Goal: Task Accomplishment & Management: Use online tool/utility

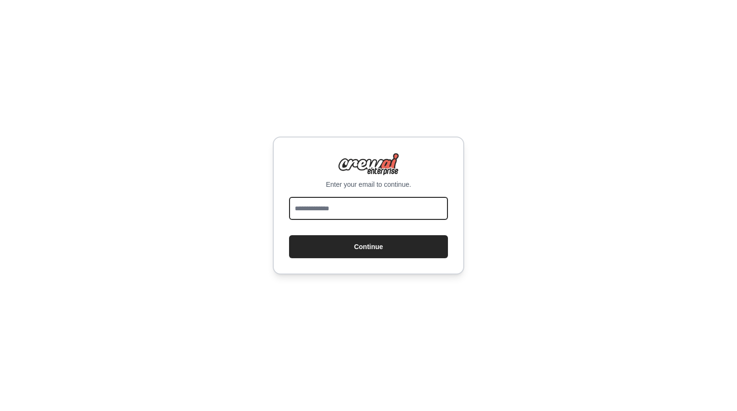
click at [348, 211] on input "email" at bounding box center [368, 208] width 159 height 23
type input "**********"
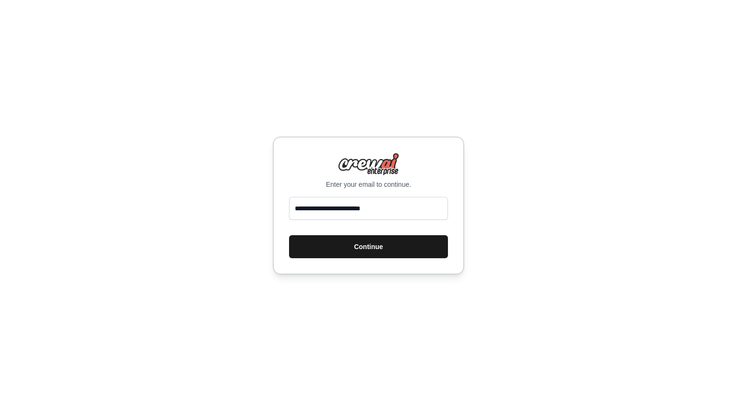
click at [359, 242] on button "Continue" at bounding box center [368, 246] width 159 height 23
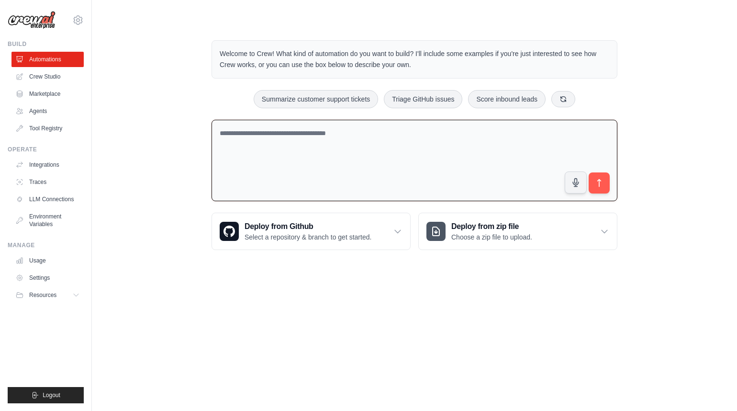
click at [316, 141] on textarea at bounding box center [415, 161] width 406 height 82
click at [609, 180] on button "submit" at bounding box center [599, 183] width 22 height 22
click at [601, 184] on icon "submit" at bounding box center [599, 183] width 10 height 10
click at [603, 179] on icon "submit" at bounding box center [599, 183] width 10 height 10
click at [458, 168] on textarea at bounding box center [415, 161] width 406 height 82
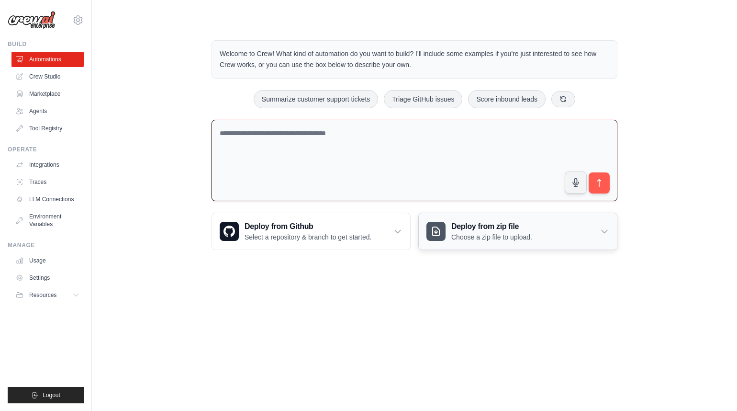
click at [458, 224] on h3 "Deploy from zip file" at bounding box center [491, 226] width 81 height 11
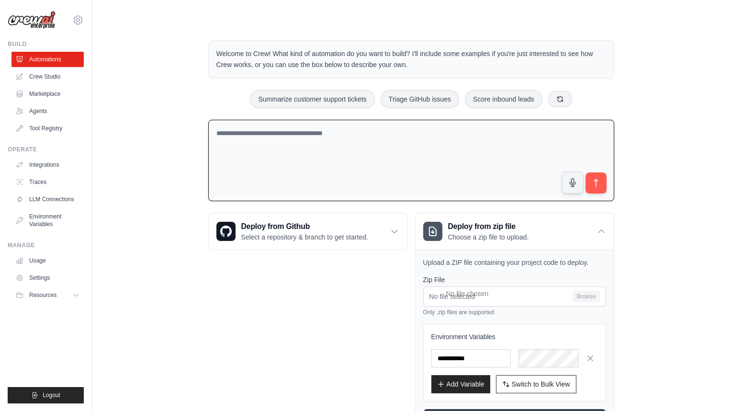
click at [254, 163] on textarea at bounding box center [411, 161] width 406 height 82
click at [312, 159] on textarea at bounding box center [411, 161] width 406 height 82
type textarea "**********"
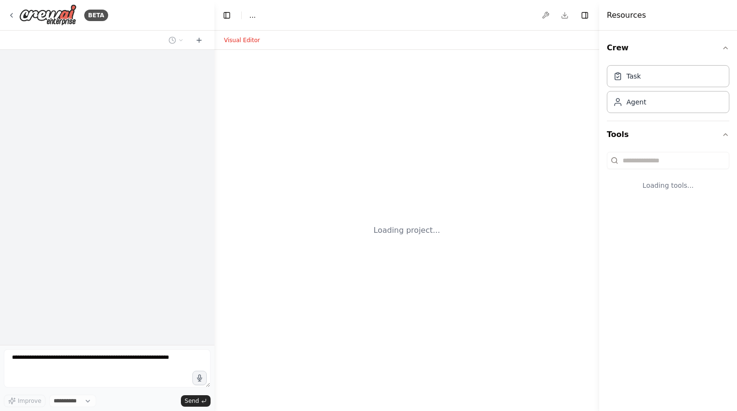
select select "****"
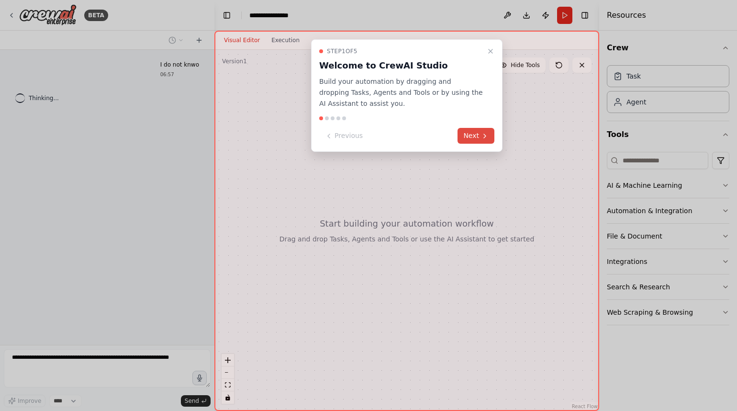
click at [479, 134] on button "Next" at bounding box center [476, 136] width 37 height 16
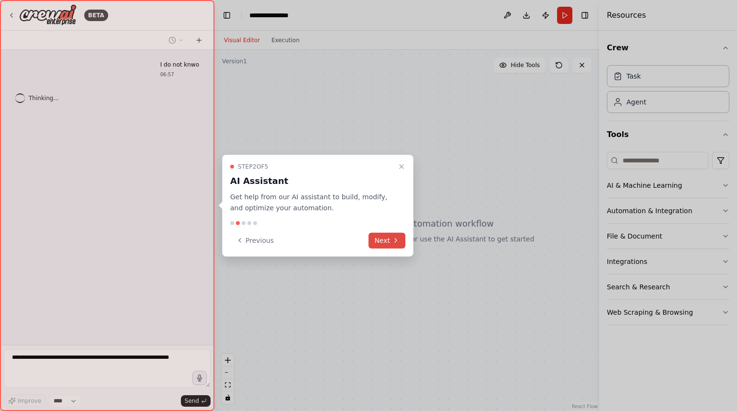
click at [396, 241] on icon at bounding box center [396, 240] width 8 height 8
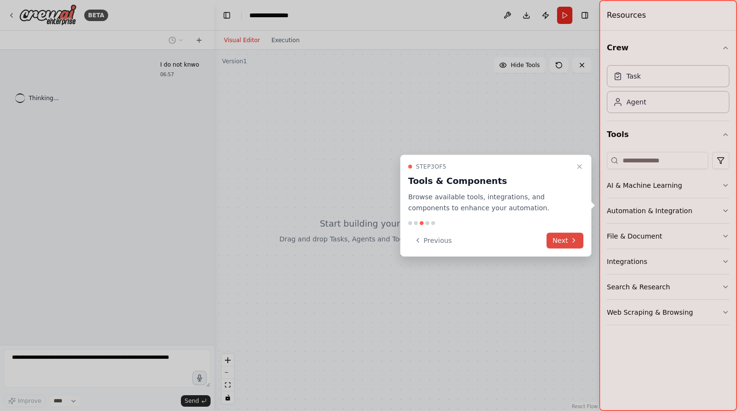
click at [562, 242] on button "Next" at bounding box center [565, 240] width 37 height 16
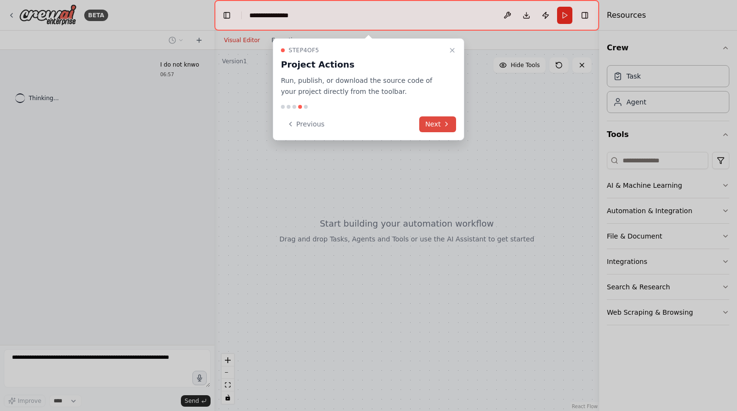
click at [428, 124] on button "Next" at bounding box center [437, 124] width 37 height 16
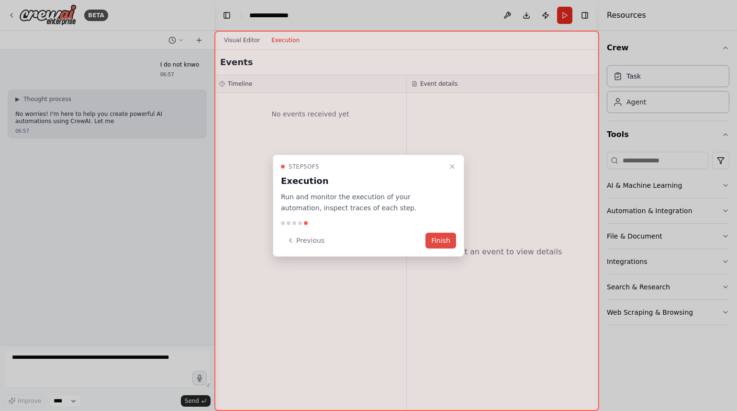
click at [442, 238] on button "Finish" at bounding box center [440, 240] width 31 height 16
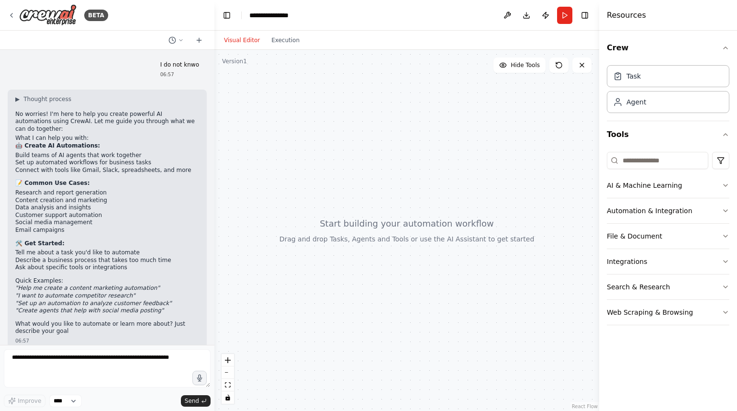
scroll to position [2, 0]
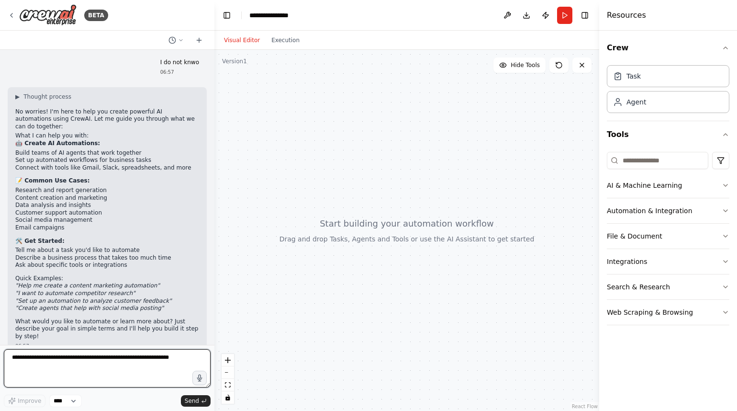
click at [123, 364] on textarea at bounding box center [107, 368] width 207 height 38
type textarea "*"
type textarea "**********"
click at [194, 38] on button at bounding box center [198, 39] width 15 height 11
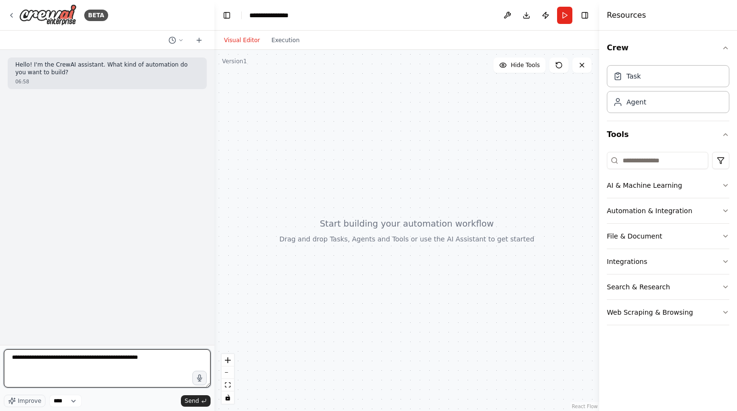
click at [167, 361] on textarea "**********" at bounding box center [107, 368] width 207 height 38
click at [171, 38] on icon at bounding box center [172, 40] width 8 height 8
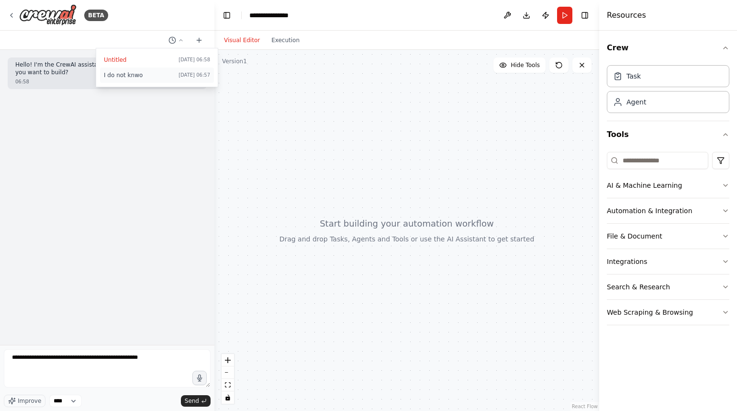
click at [145, 76] on span "I do not knwo" at bounding box center [139, 75] width 71 height 8
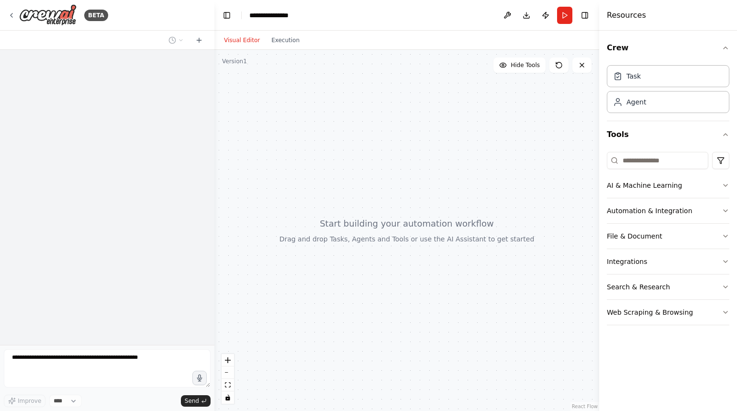
scroll to position [2, 0]
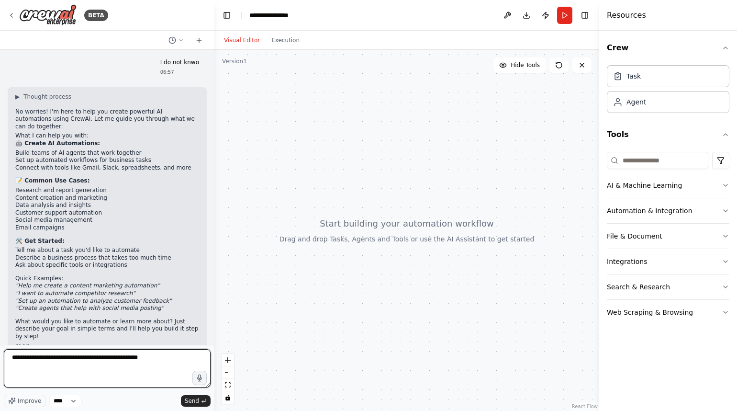
click at [165, 362] on textarea "**********" at bounding box center [107, 368] width 207 height 38
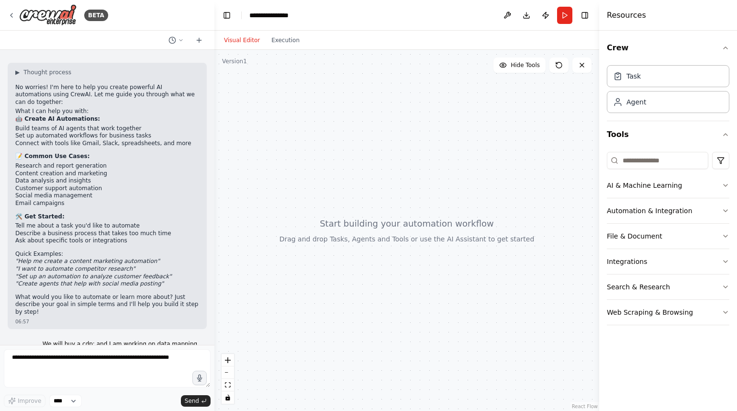
scroll to position [59, 0]
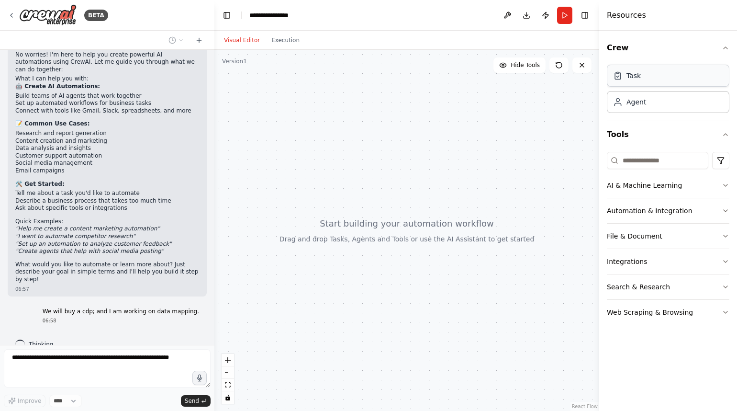
click at [649, 82] on div "Task" at bounding box center [668, 76] width 123 height 22
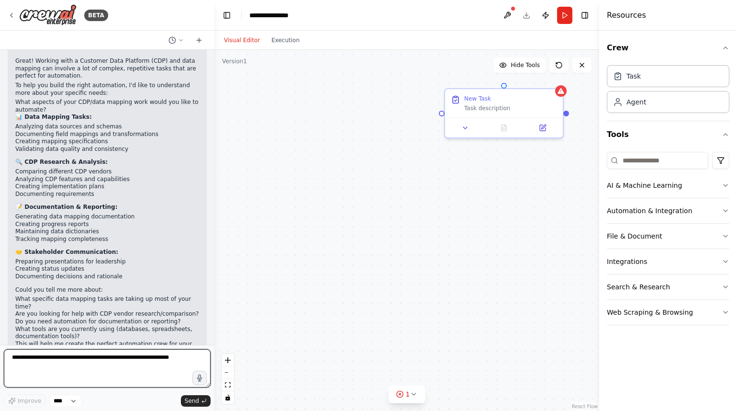
scroll to position [366, 0]
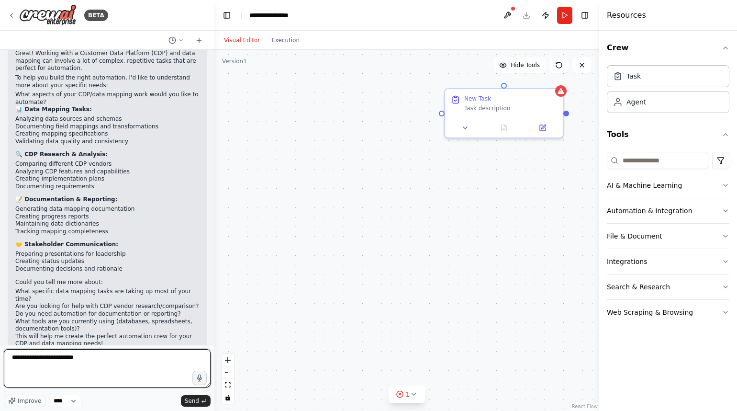
type textarea "**********"
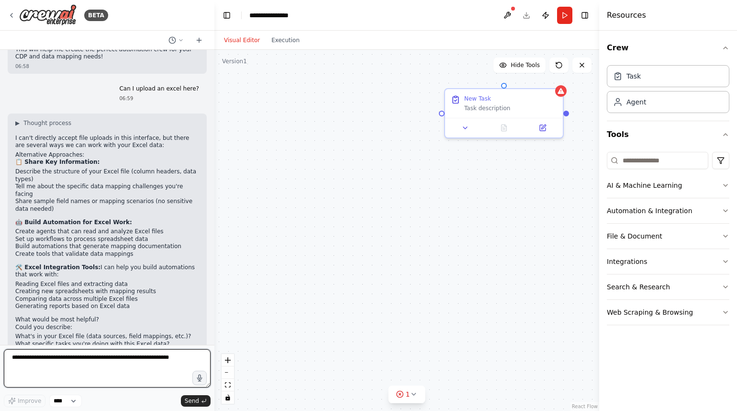
scroll to position [660, 0]
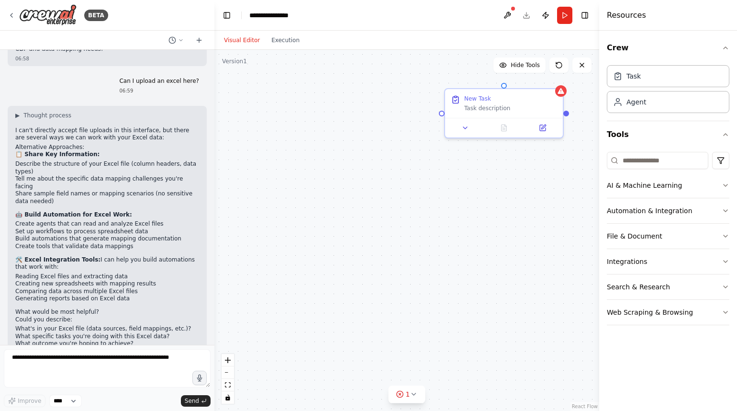
click at [379, 139] on div "New Task Task description" at bounding box center [406, 230] width 385 height 361
click at [638, 230] on button "File & Document" at bounding box center [668, 236] width 123 height 25
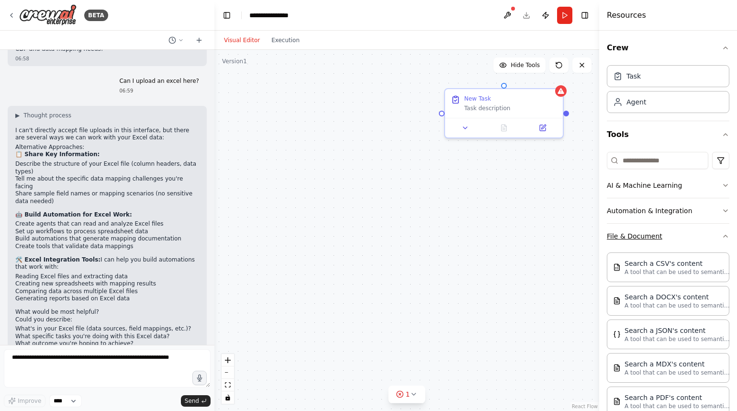
scroll to position [169, 0]
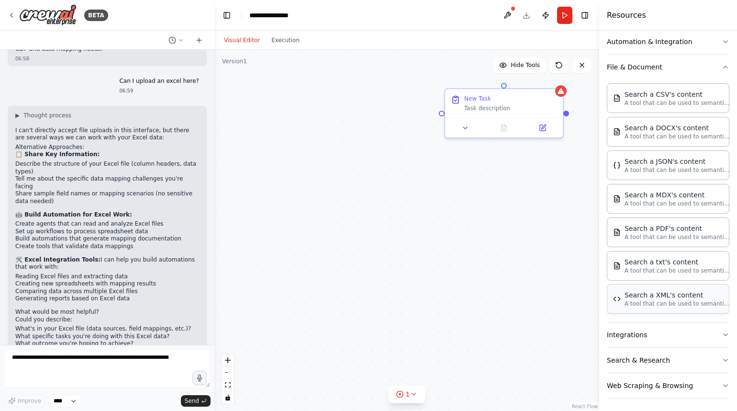
click at [648, 300] on p "A tool that can be used to semantic search a query from a XML's content." at bounding box center [677, 304] width 105 height 8
click at [318, 222] on button at bounding box center [313, 221] width 54 height 11
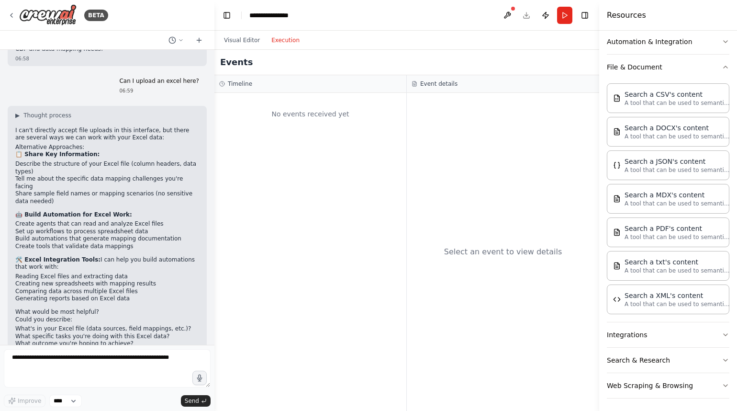
click at [297, 37] on button "Execution" at bounding box center [286, 39] width 40 height 11
click at [257, 41] on button "Visual Editor" at bounding box center [241, 39] width 47 height 11
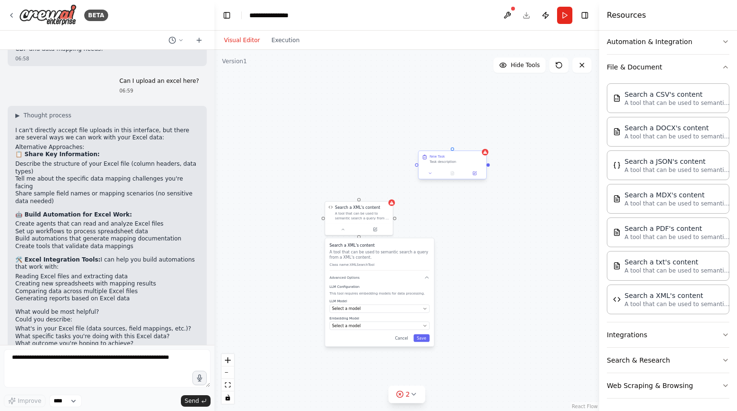
click at [443, 164] on div "New Task Task description" at bounding box center [452, 159] width 67 height 16
drag, startPoint x: 162, startPoint y: 283, endPoint x: 62, endPoint y: 285, distance: 100.1
click at [62, 316] on p "Could you describe:" at bounding box center [107, 320] width 184 height 8
drag, startPoint x: 84, startPoint y: 290, endPoint x: 153, endPoint y: 290, distance: 68.4
click at [153, 325] on li "What's in your Excel file (data sources, field mappings, etc.)?" at bounding box center [107, 329] width 184 height 8
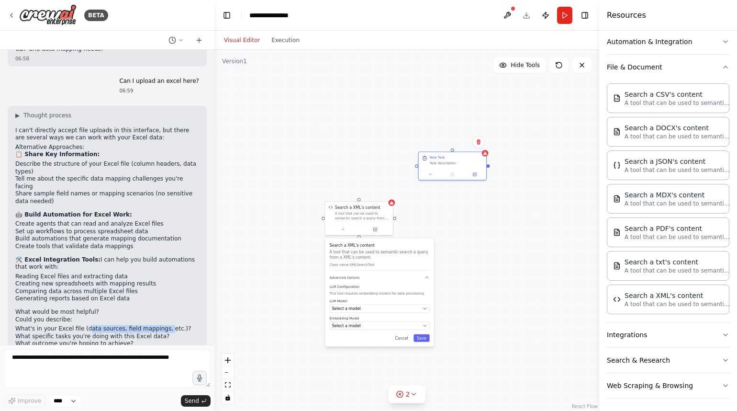
copy li "ata sources, field mappings,"
click at [100, 362] on textarea at bounding box center [107, 368] width 207 height 38
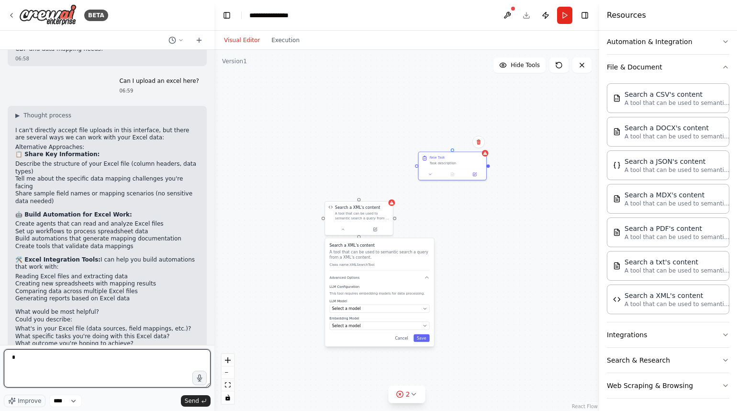
paste textarea "**********"
type textarea "**********"
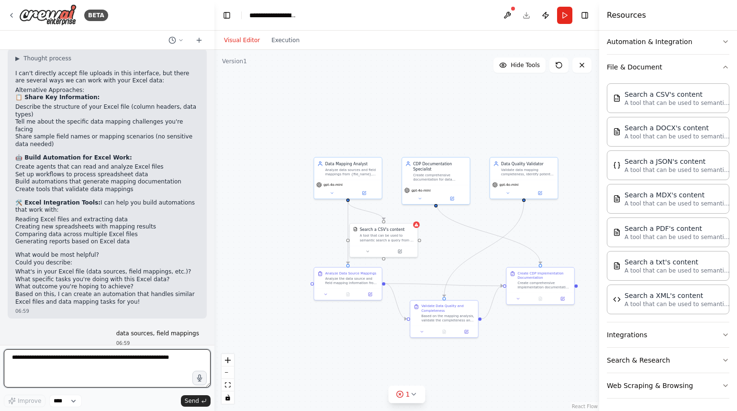
scroll to position [1598, 0]
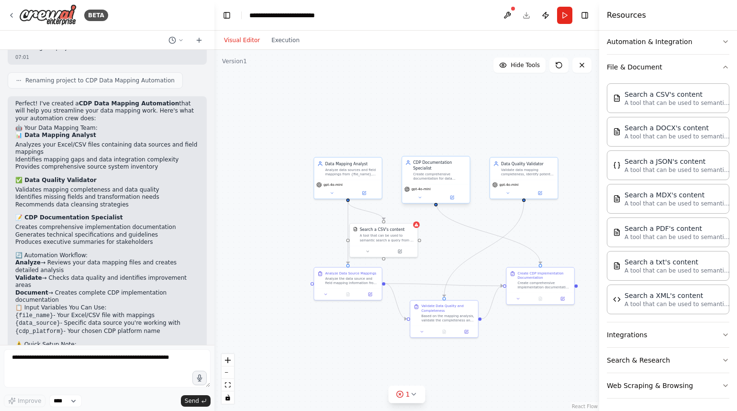
click at [439, 172] on div "Create comprehensive documentation for data mapping specifications, including s…" at bounding box center [439, 176] width 53 height 9
click at [505, 170] on div "Validate data mapping completeness, identify potential data quality issues, and…" at bounding box center [527, 170] width 53 height 9
click at [138, 361] on textarea at bounding box center [107, 368] width 207 height 38
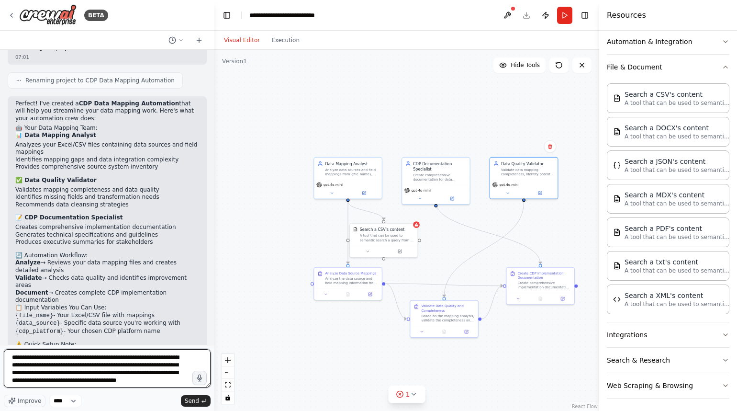
scroll to position [4, 0]
click at [150, 378] on textarea "**********" at bounding box center [107, 368] width 207 height 38
click at [121, 382] on textarea "**********" at bounding box center [107, 368] width 207 height 38
type textarea "**********"
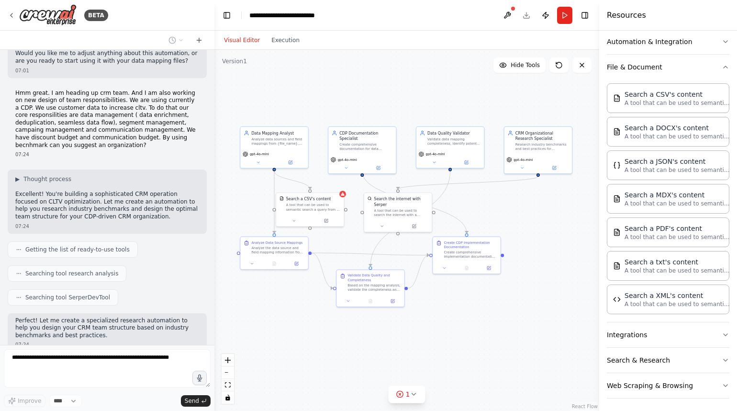
scroll to position [1951, 0]
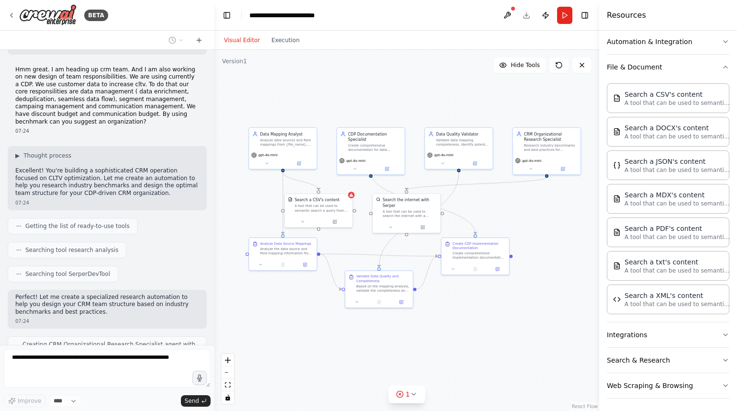
drag, startPoint x: 481, startPoint y: 140, endPoint x: 419, endPoint y: 111, distance: 68.7
click at [419, 111] on div ".deletable-edge-delete-btn { width: 20px; height: 20px; border: 0px solid #ffff…" at bounding box center [406, 230] width 385 height 361
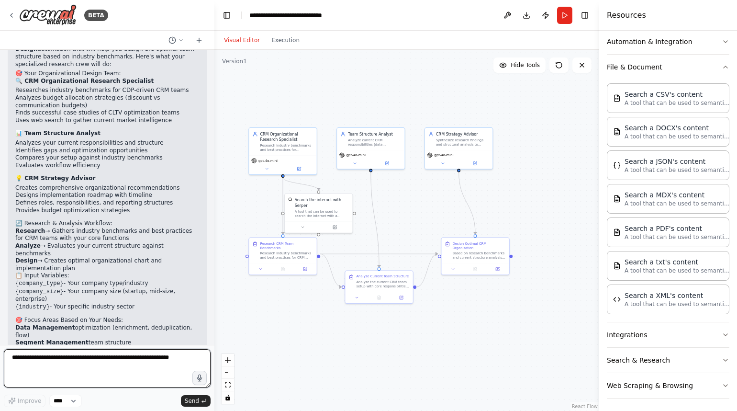
scroll to position [2753, 0]
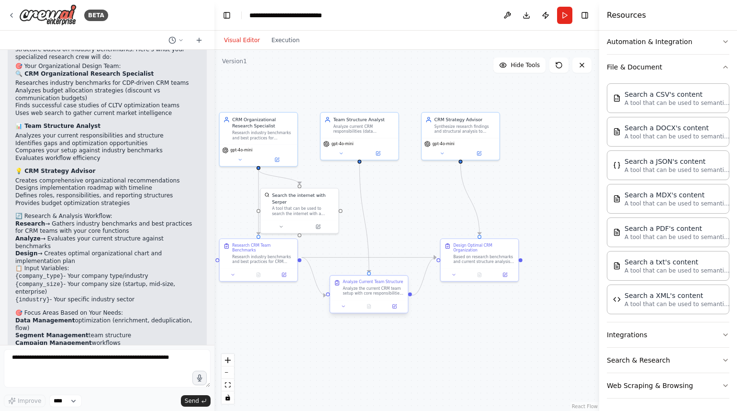
click at [364, 292] on div "Analyze the current CRM team setup with core responsibilities in data managemen…" at bounding box center [373, 291] width 61 height 10
click at [270, 123] on div "CRM Organizational Research Specialist" at bounding box center [262, 121] width 61 height 12
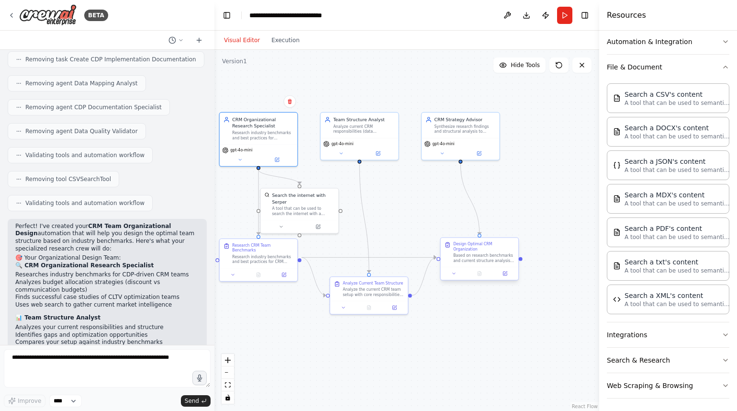
click at [481, 253] on div "Based on research benchmarks and current structure analysis, design the optimal…" at bounding box center [483, 258] width 61 height 10
click at [405, 284] on div "Analyze Current Team Structure Analyze the current CRM team setup with core res…" at bounding box center [369, 288] width 78 height 24
click at [264, 267] on div at bounding box center [259, 273] width 78 height 13
click at [299, 205] on div "A tool that can be used to search the internet with a search_query. Supports di…" at bounding box center [303, 210] width 63 height 10
drag, startPoint x: 299, startPoint y: 200, endPoint x: 318, endPoint y: 202, distance: 19.4
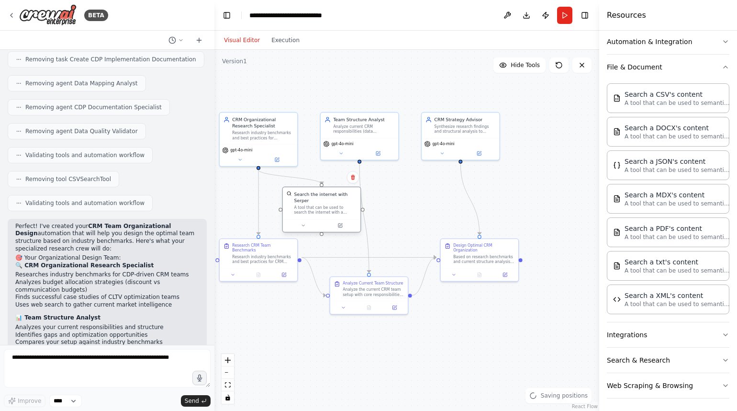
click at [318, 205] on div "A tool that can be used to search the internet with a search_query. Supports di…" at bounding box center [325, 210] width 63 height 10
click at [359, 126] on div "Analyze current CRM responsibilities (data management, segment management, camp…" at bounding box center [363, 128] width 61 height 10
click at [340, 154] on icon at bounding box center [340, 151] width 5 height 5
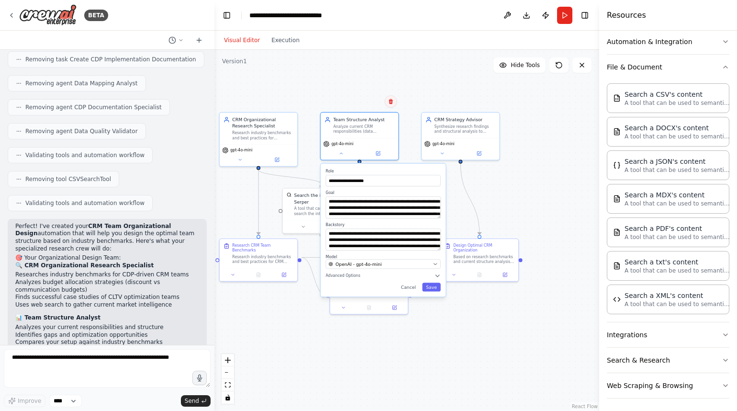
click at [391, 103] on icon at bounding box center [391, 102] width 6 height 6
click at [360, 101] on button "Confirm" at bounding box center [364, 101] width 34 height 11
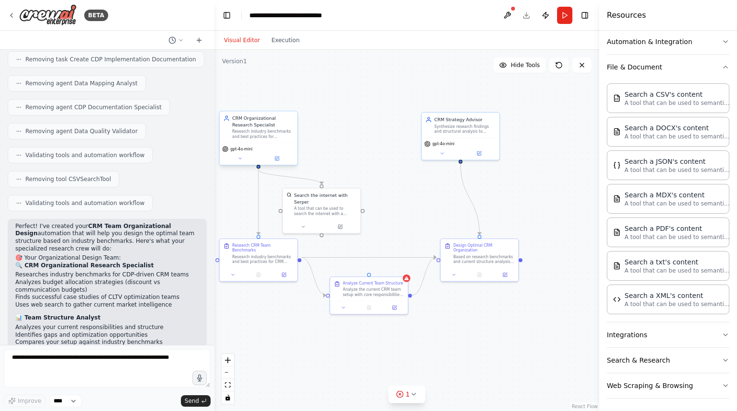
click at [260, 138] on div "Research industry benchmarks and best practices for {company_type} CRM team str…" at bounding box center [262, 134] width 61 height 10
click at [72, 360] on textarea at bounding box center [107, 368] width 207 height 38
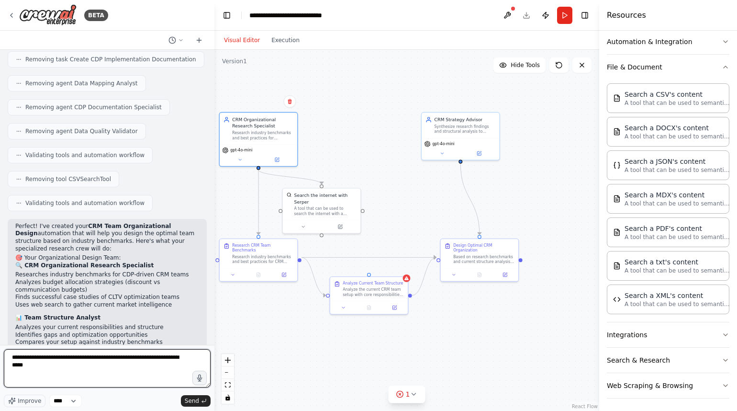
type textarea "**********"
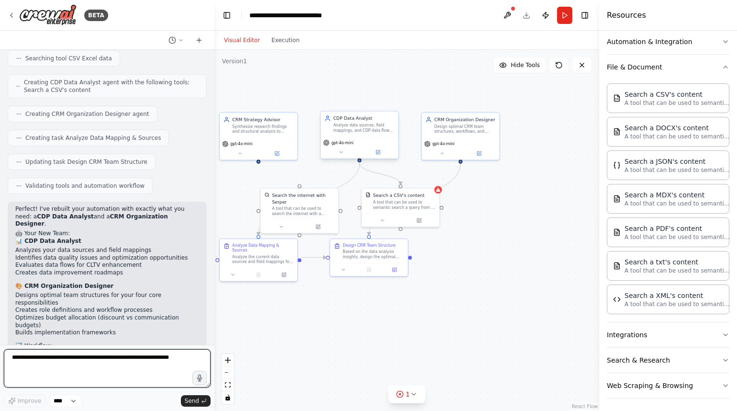
scroll to position [3335, 0]
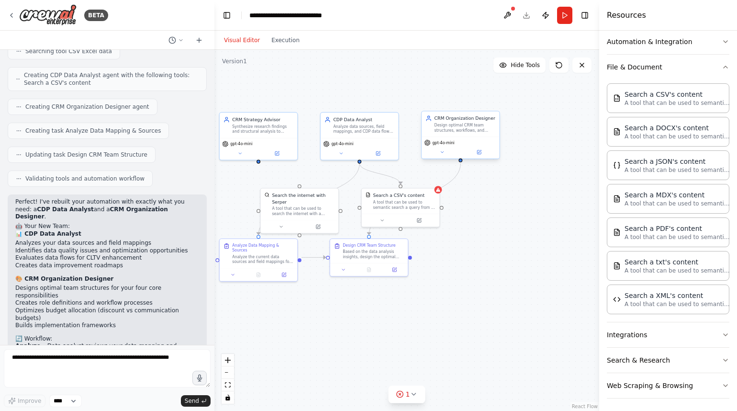
click at [458, 123] on div "Design optimal CRM team structures, workflows, and responsibility matrices that…" at bounding box center [465, 128] width 61 height 10
click at [281, 253] on div "Analyze the current data sources and field mappings for the CDP implementation.…" at bounding box center [262, 258] width 61 height 10
click at [362, 253] on div "Based on the data analysis insights, design the optimal CRM team structure for …" at bounding box center [373, 253] width 61 height 10
